Goal: Information Seeking & Learning: Compare options

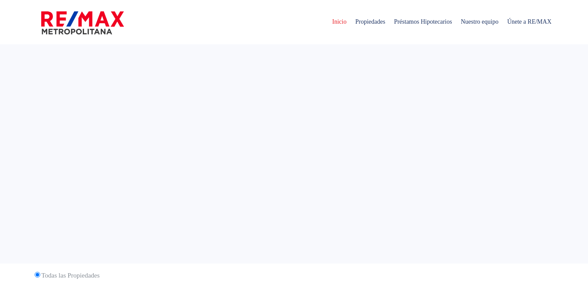
select select
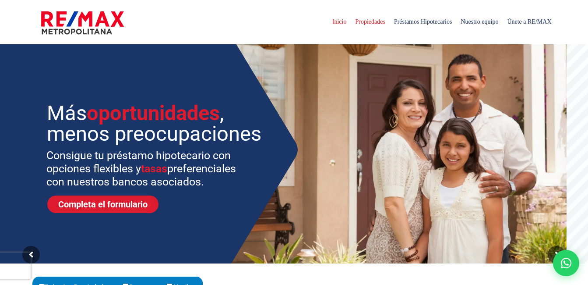
click at [351, 24] on span "Propiedades" at bounding box center [370, 22] width 39 height 26
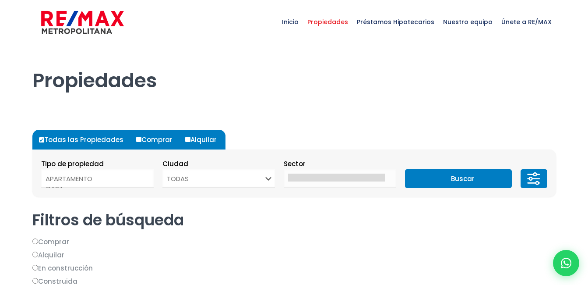
select select
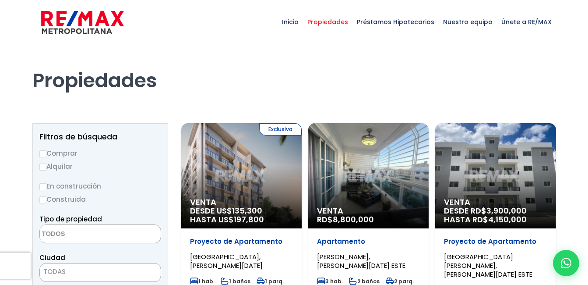
click at [45, 166] on input "Alquilar" at bounding box center [42, 166] width 7 height 7
radio input "true"
click at [70, 239] on textarea "Search" at bounding box center [82, 234] width 85 height 19
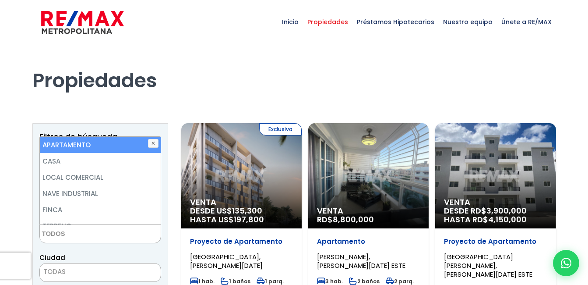
click at [83, 143] on li "APARTAMENTO" at bounding box center [100, 145] width 121 height 16
select select "apartment"
click at [83, 143] on li "APARTAMENTO" at bounding box center [100, 145] width 121 height 16
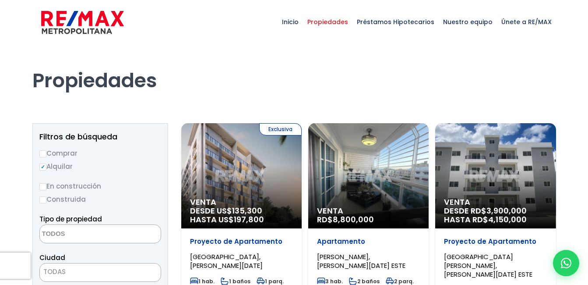
click at [163, 111] on div "Propiedades" at bounding box center [294, 80] width 534 height 72
click at [100, 240] on textarea "Search" at bounding box center [82, 234] width 85 height 19
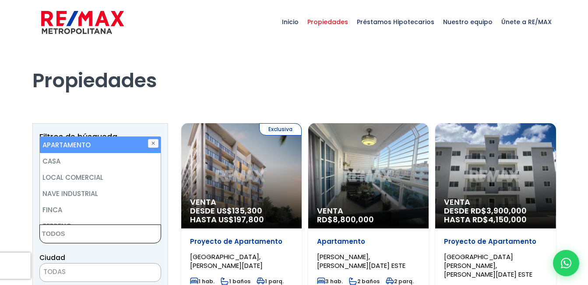
click at [110, 145] on li "APARTAMENTO" at bounding box center [100, 145] width 121 height 16
select select "apartment"
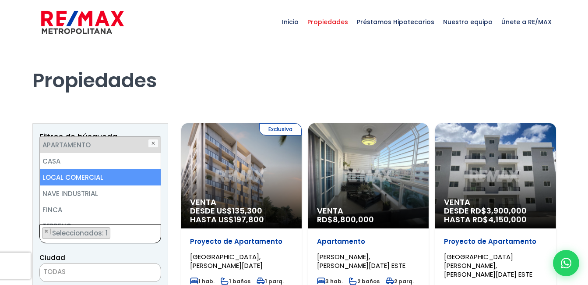
click at [157, 239] on span "× × Seleccionados: 1" at bounding box center [100, 233] width 122 height 19
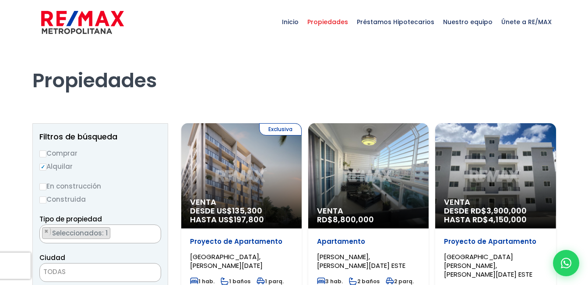
click at [156, 260] on div "Ciudad SANTO DOMINGO DE GUZMÁN SANTO DOMINGO ESTE SANTO DOMINGO OESTE SANTO DOM…" at bounding box center [100, 267] width 122 height 30
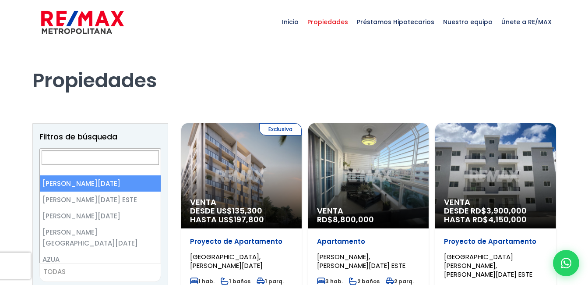
click at [130, 265] on span "TODAS" at bounding box center [100, 271] width 121 height 12
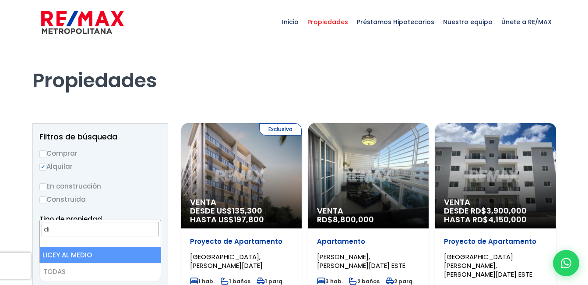
type input "d"
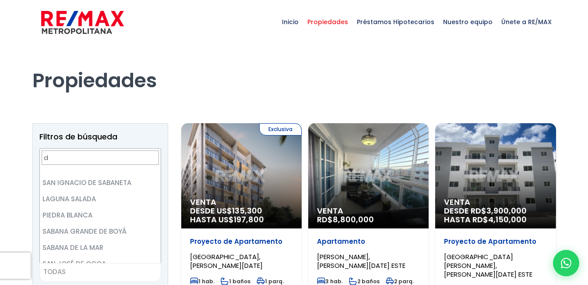
scroll to position [609, 0]
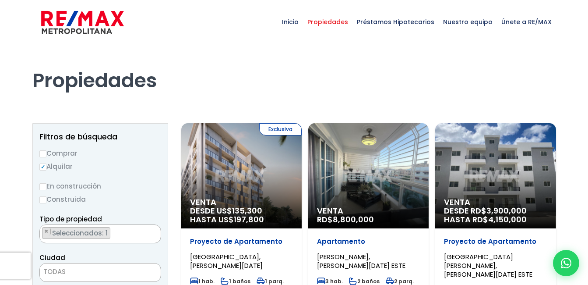
click at [163, 112] on div "Propiedades" at bounding box center [294, 80] width 534 height 72
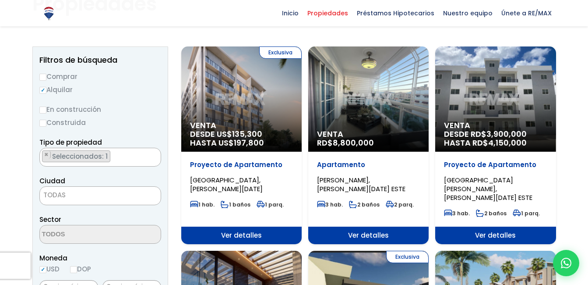
scroll to position [88, 0]
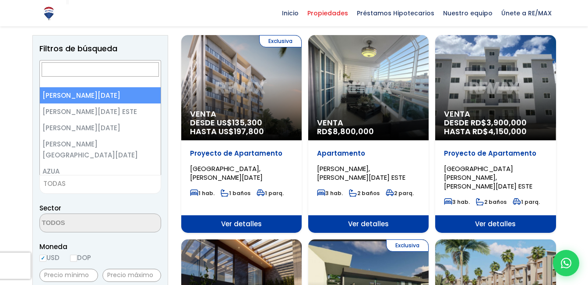
click at [117, 183] on span "TODAS" at bounding box center [100, 183] width 121 height 12
select select "1"
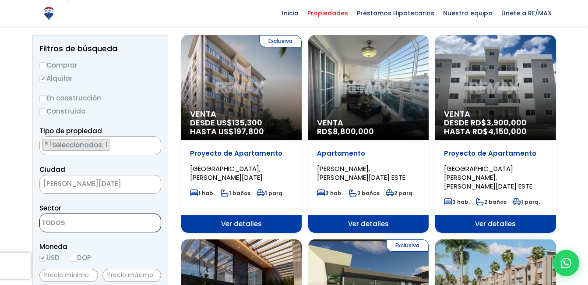
click at [73, 231] on textarea "Search" at bounding box center [82, 223] width 85 height 19
type textarea "dis"
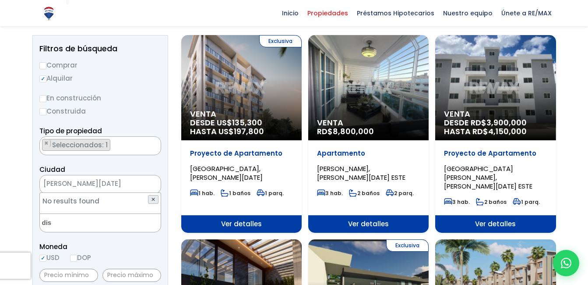
click at [154, 196] on button "✕" at bounding box center [153, 199] width 11 height 9
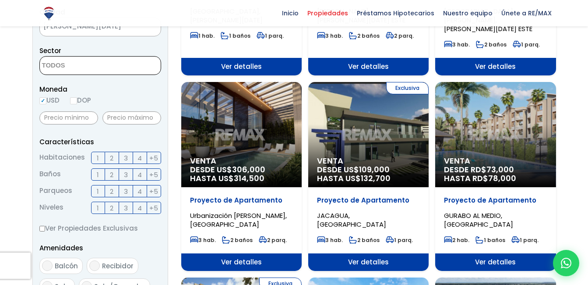
scroll to position [245, 0]
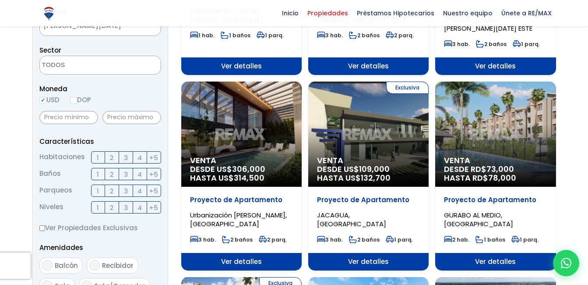
click at [99, 152] on span "1" at bounding box center [98, 157] width 2 height 11
click at [0, 0] on input "1" at bounding box center [0, 0] width 0 height 0
click at [107, 153] on label "2" at bounding box center [112, 157] width 14 height 12
click at [0, 0] on input "2" at bounding box center [0, 0] width 0 height 0
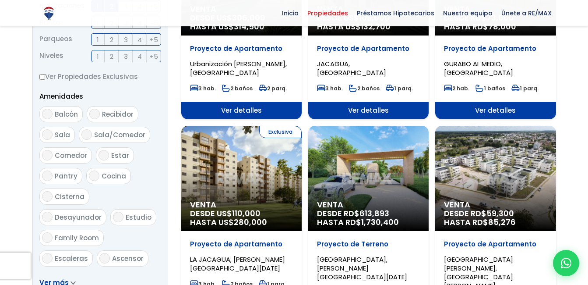
scroll to position [456, 0]
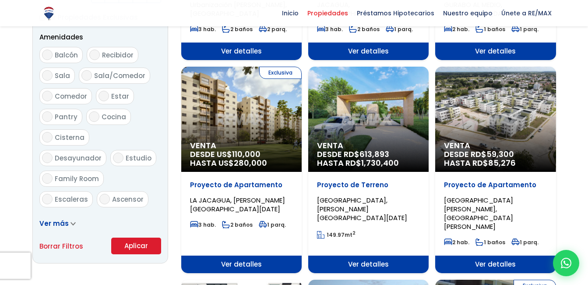
click at [159, 248] on button "Aplicar" at bounding box center [136, 245] width 50 height 17
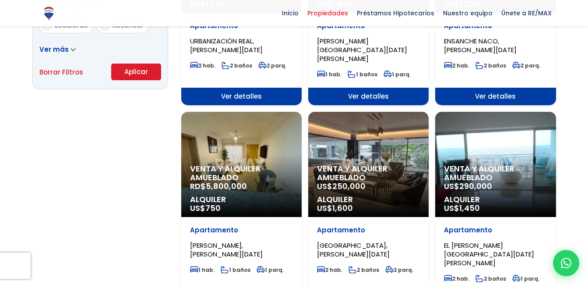
scroll to position [631, 0]
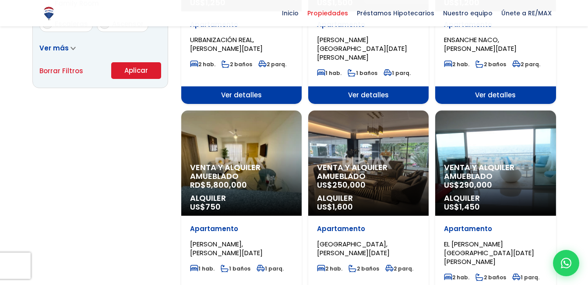
click at [247, 141] on div "Venta y alquiler amueblado RD$ 5,800,000 Alquiler US$ 750" at bounding box center [241, 162] width 120 height 105
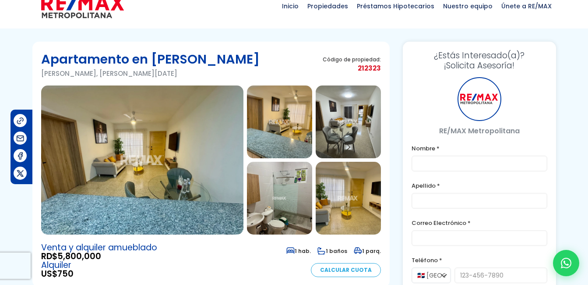
click at [247, 141] on img at bounding box center [279, 121] width 65 height 73
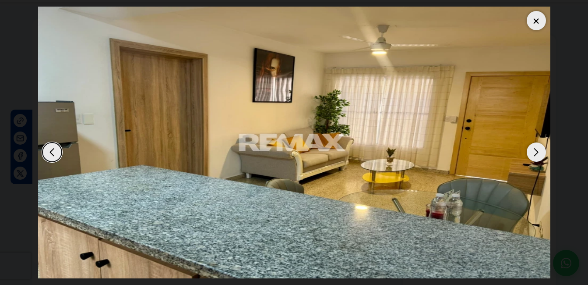
scroll to position [53, 0]
click at [535, 153] on div "Next slide" at bounding box center [536, 151] width 19 height 19
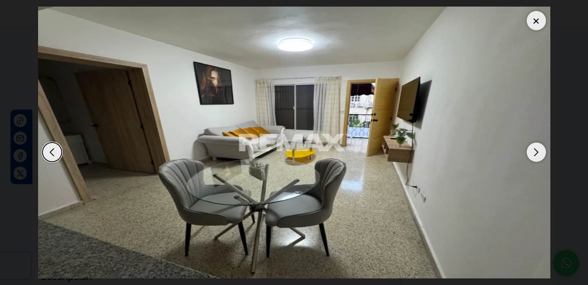
click at [535, 153] on div "Next slide" at bounding box center [536, 151] width 19 height 19
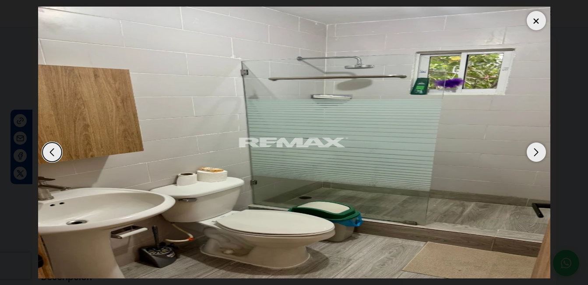
click at [535, 153] on div "Next slide" at bounding box center [536, 151] width 19 height 19
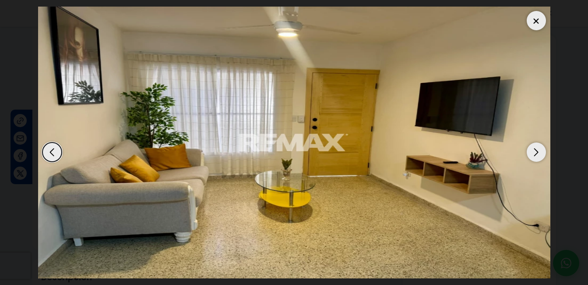
click at [535, 153] on div "Next slide" at bounding box center [536, 151] width 19 height 19
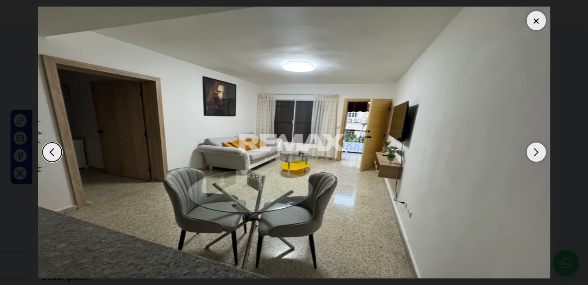
click at [535, 153] on div "Next slide" at bounding box center [536, 151] width 19 height 19
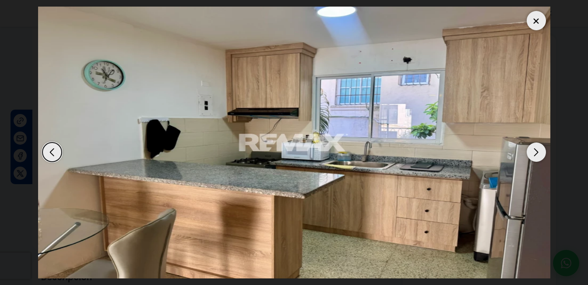
click at [535, 153] on div "Next slide" at bounding box center [536, 151] width 19 height 19
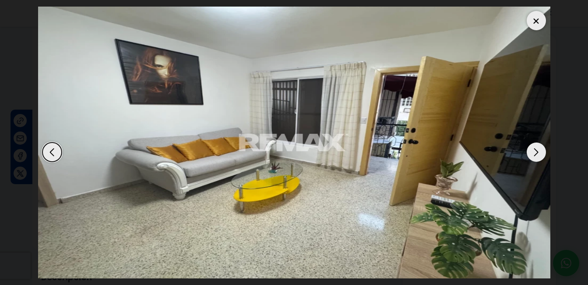
click at [535, 153] on div "Next slide" at bounding box center [536, 151] width 19 height 19
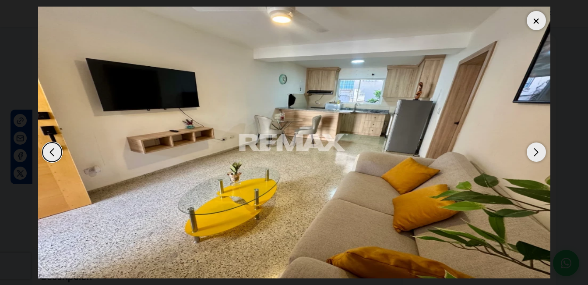
click at [535, 22] on div at bounding box center [536, 20] width 19 height 19
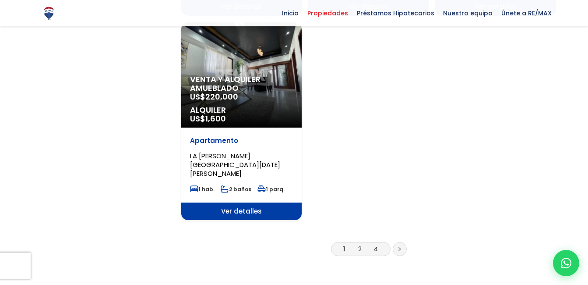
scroll to position [1124, 0]
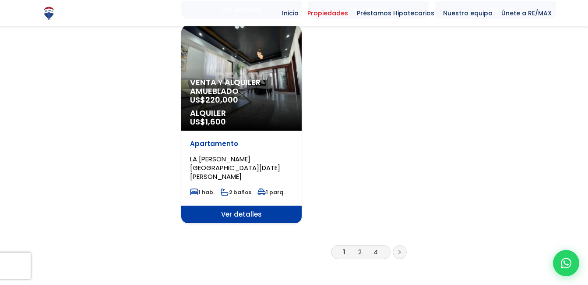
click at [360, 247] on link "2" at bounding box center [360, 251] width 4 height 9
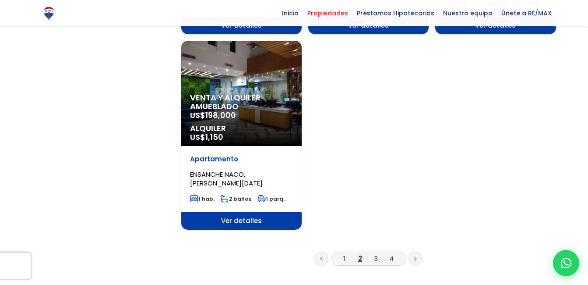
scroll to position [1104, 0]
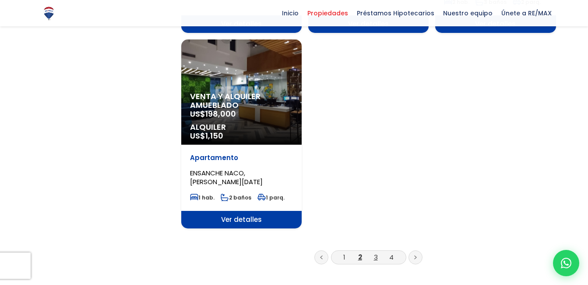
click at [377, 252] on link "3" at bounding box center [376, 256] width 4 height 9
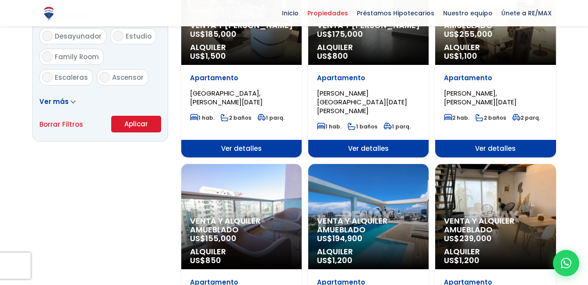
scroll to position [631, 0]
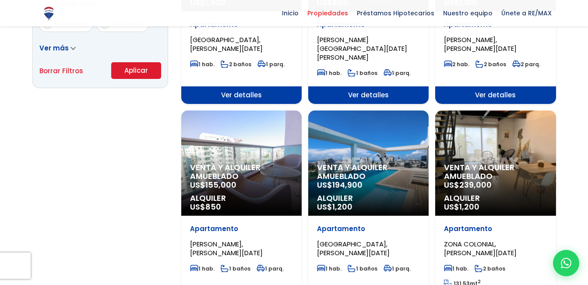
click at [279, 165] on p "Venta y alquiler amueblado US$ 155,000" at bounding box center [241, 176] width 103 height 26
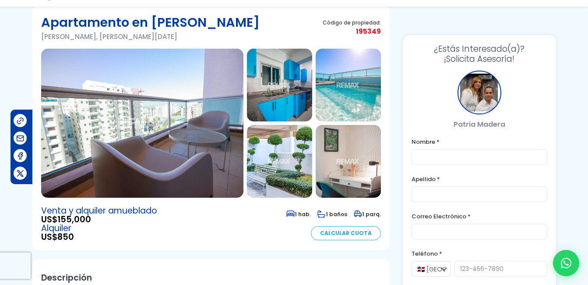
scroll to position [53, 0]
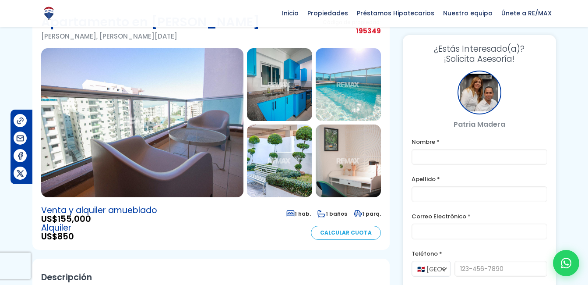
click at [202, 127] on img at bounding box center [142, 122] width 202 height 149
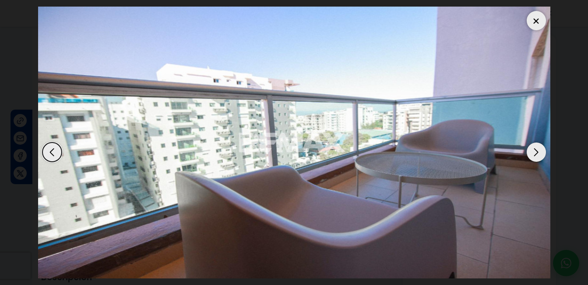
click at [535, 153] on div "Next slide" at bounding box center [536, 151] width 19 height 19
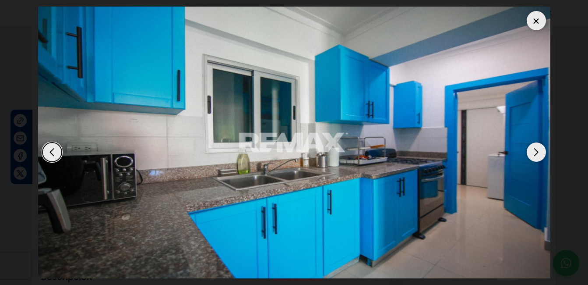
click at [535, 153] on div "Next slide" at bounding box center [536, 151] width 19 height 19
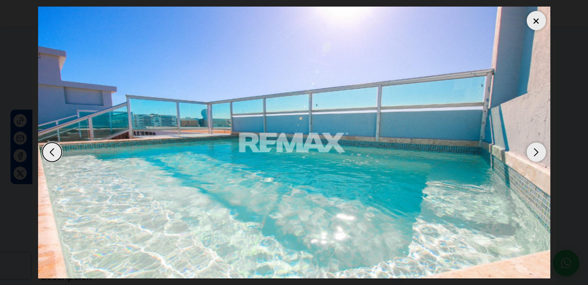
click at [535, 153] on div "Next slide" at bounding box center [536, 151] width 19 height 19
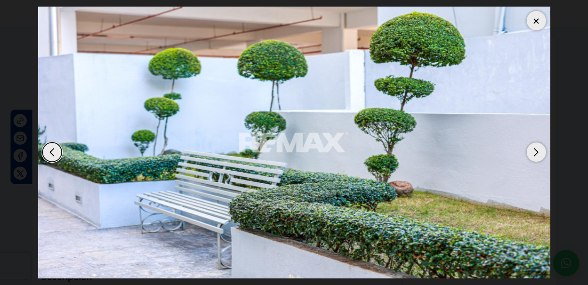
click at [535, 153] on div "Next slide" at bounding box center [536, 151] width 19 height 19
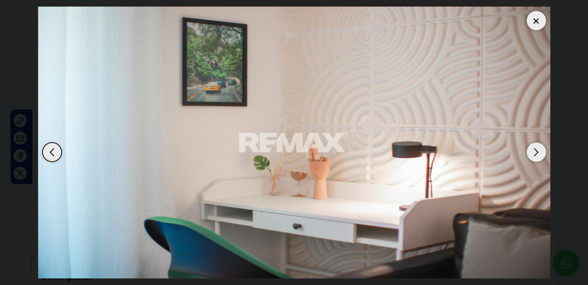
click at [535, 153] on div "Next slide" at bounding box center [536, 151] width 19 height 19
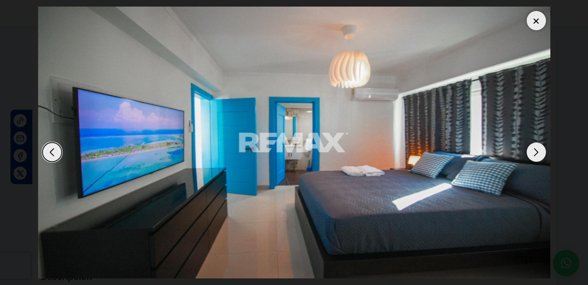
click at [535, 153] on div "Next slide" at bounding box center [536, 151] width 19 height 19
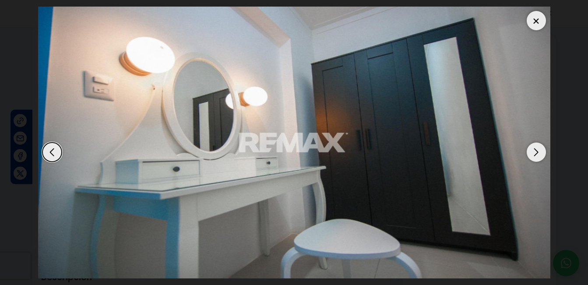
click at [535, 153] on div "Next slide" at bounding box center [536, 151] width 19 height 19
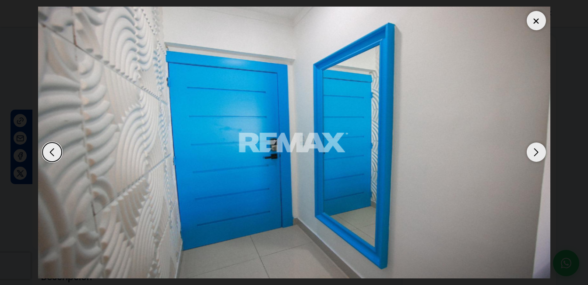
click at [535, 153] on div "Next slide" at bounding box center [536, 151] width 19 height 19
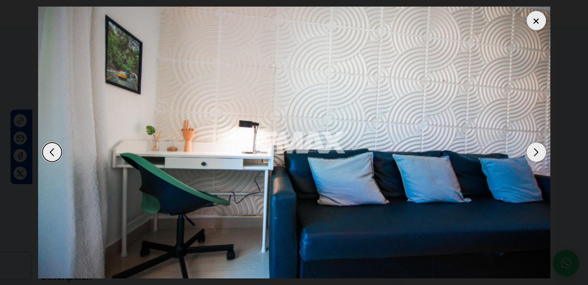
click at [535, 153] on div "Next slide" at bounding box center [536, 151] width 19 height 19
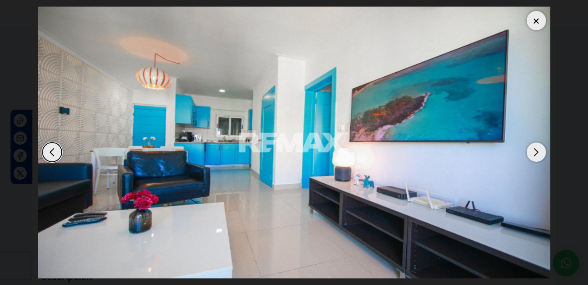
click at [535, 153] on div "Next slide" at bounding box center [536, 151] width 19 height 19
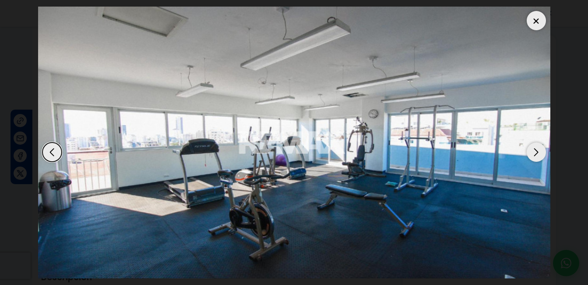
click at [535, 153] on div "Next slide" at bounding box center [536, 151] width 19 height 19
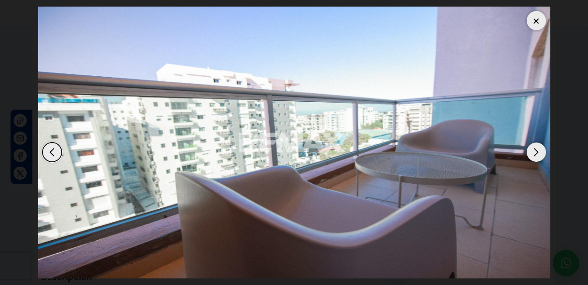
click at [546, 23] on img "1 / 11" at bounding box center [294, 143] width 512 height 272
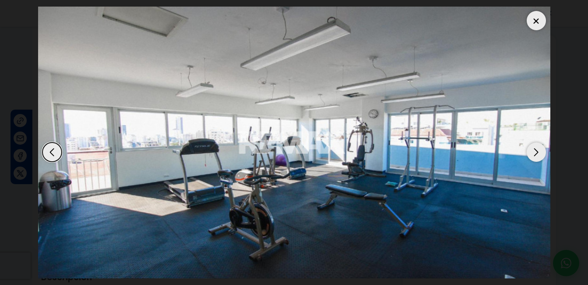
click at [538, 24] on div at bounding box center [536, 20] width 19 height 19
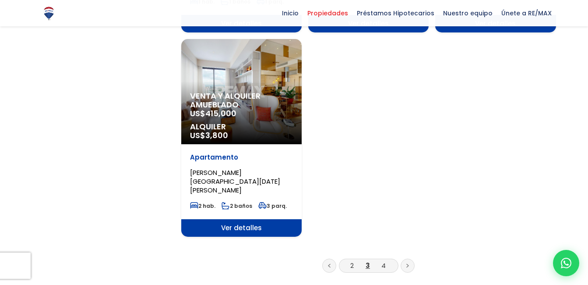
scroll to position [1121, 0]
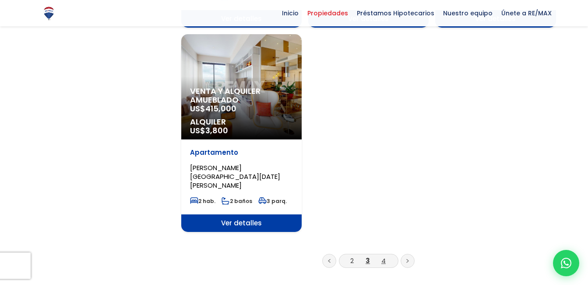
click at [383, 256] on link "4" at bounding box center [384, 260] width 4 height 9
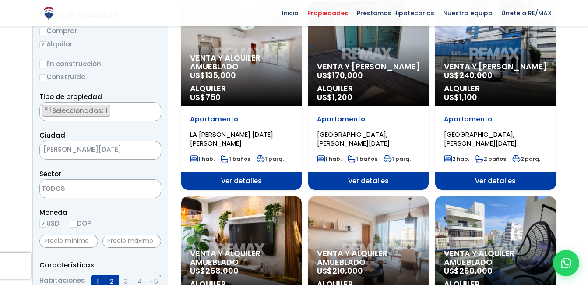
scroll to position [123, 0]
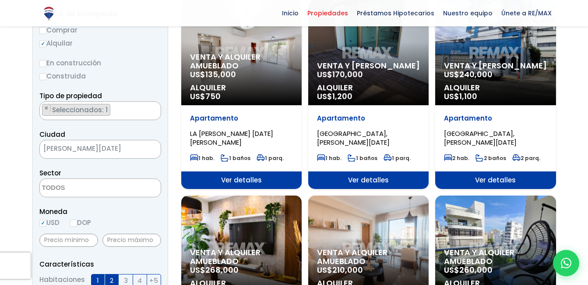
click at [249, 90] on span "Alquiler" at bounding box center [241, 87] width 103 height 9
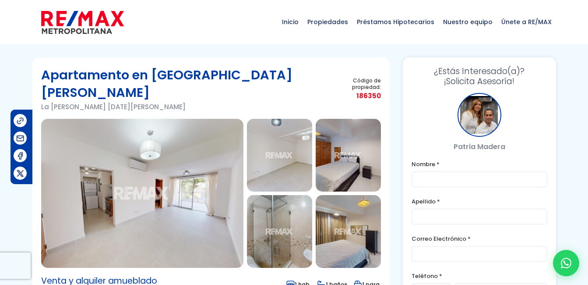
click at [149, 170] on img at bounding box center [142, 193] width 202 height 149
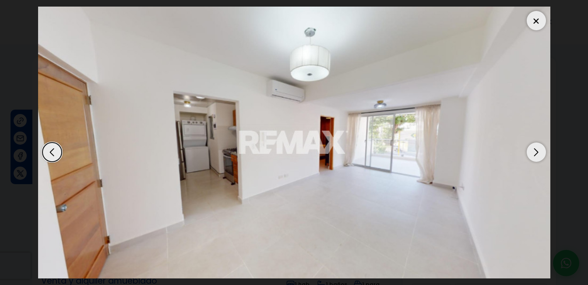
click at [537, 156] on div "Next slide" at bounding box center [536, 151] width 19 height 19
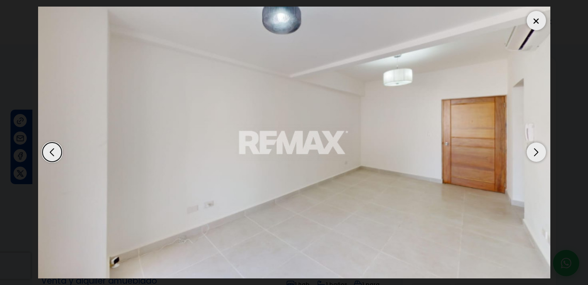
click at [537, 156] on div "Next slide" at bounding box center [536, 151] width 19 height 19
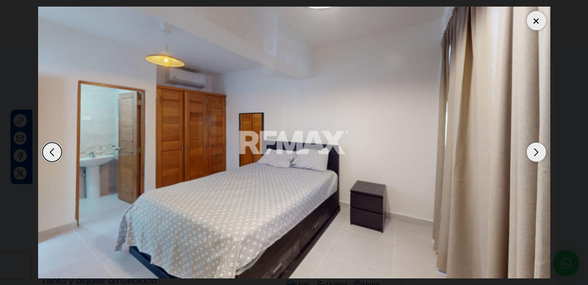
click at [537, 156] on div "Next slide" at bounding box center [536, 151] width 19 height 19
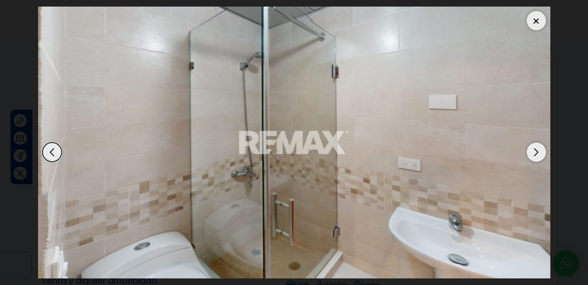
click at [537, 156] on div "Next slide" at bounding box center [536, 151] width 19 height 19
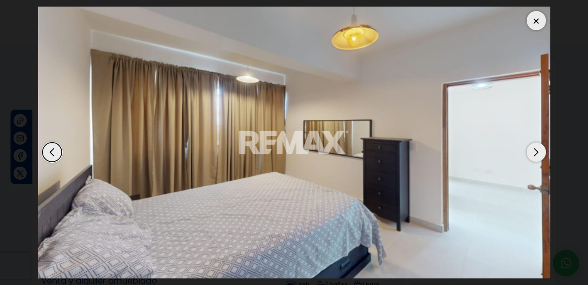
click at [537, 156] on div "Next slide" at bounding box center [536, 151] width 19 height 19
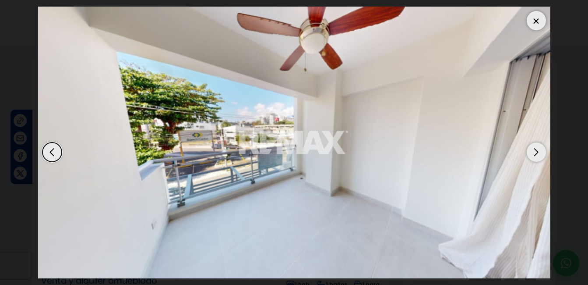
click at [537, 156] on div "Next slide" at bounding box center [536, 151] width 19 height 19
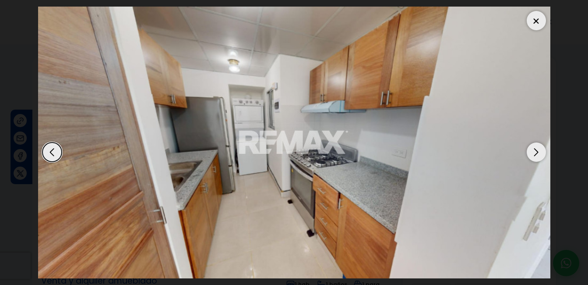
click at [531, 152] on div "Next slide" at bounding box center [536, 151] width 19 height 19
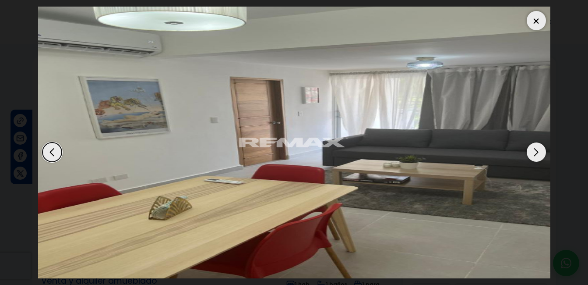
click at [531, 152] on div "Next slide" at bounding box center [536, 151] width 19 height 19
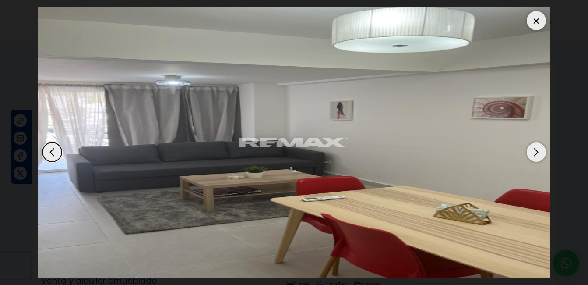
click at [531, 152] on div "Next slide" at bounding box center [536, 151] width 19 height 19
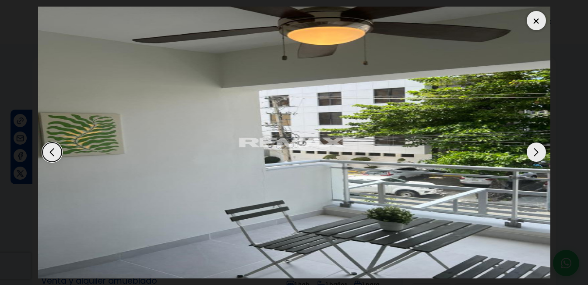
click at [531, 152] on div "Next slide" at bounding box center [536, 151] width 19 height 19
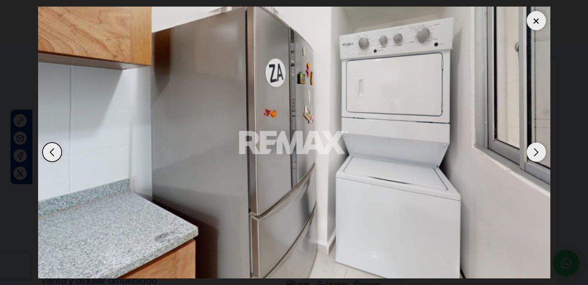
click at [531, 152] on div "Next slide" at bounding box center [536, 151] width 19 height 19
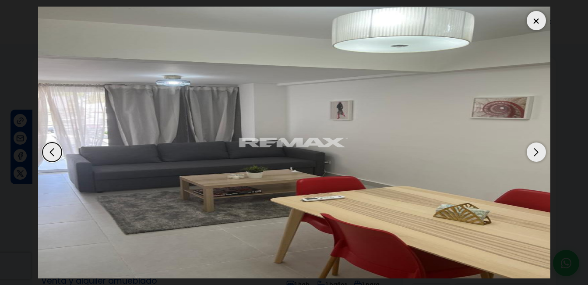
click at [541, 20] on div at bounding box center [536, 20] width 19 height 19
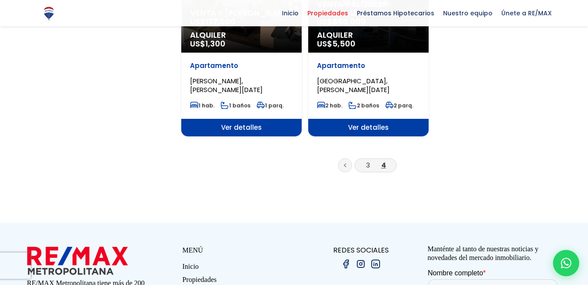
scroll to position [771, 0]
